Goal: Navigation & Orientation: Understand site structure

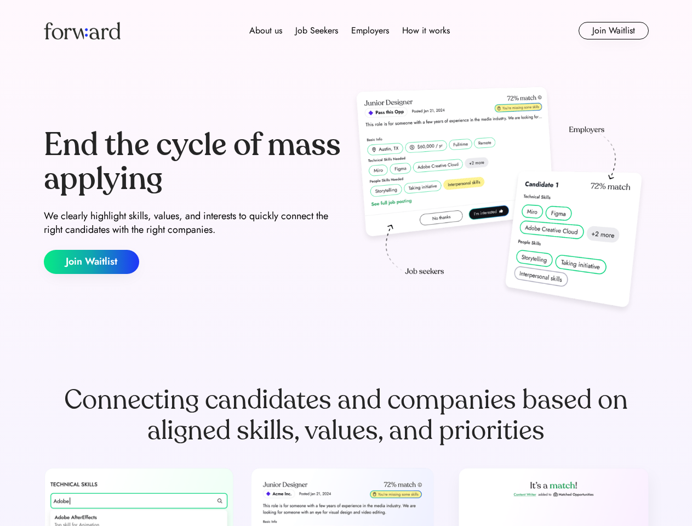
click at [346, 263] on div "End the cycle of mass applying We clearly highlight skills, values, and interes…" at bounding box center [346, 200] width 605 height 235
click at [346, 31] on div "About us Job Seekers Employers How it works" at bounding box center [349, 30] width 431 height 13
click at [82, 31] on img at bounding box center [82, 31] width 77 height 18
click at [349, 31] on div "About us Job Seekers Employers How it works" at bounding box center [349, 30] width 431 height 13
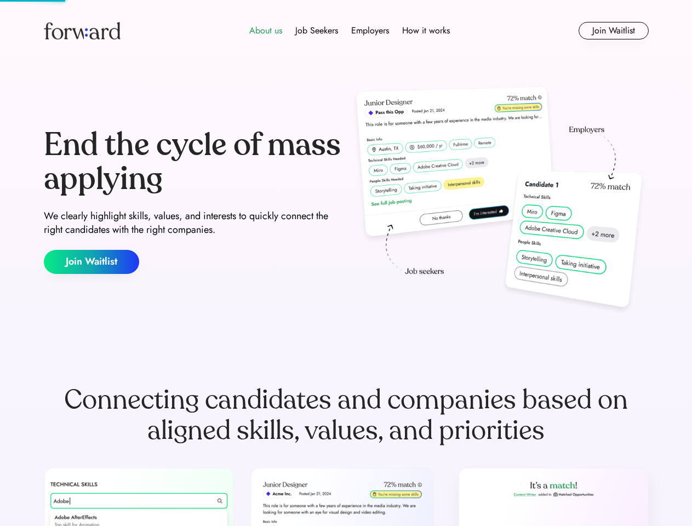
click at [266, 31] on div "About us" at bounding box center [265, 30] width 33 height 13
click at [317, 31] on div "Job Seekers" at bounding box center [316, 30] width 43 height 13
click at [370, 31] on div "Employers" at bounding box center [370, 30] width 38 height 13
click at [425, 31] on div "How it works" at bounding box center [426, 30] width 48 height 13
